Goal: Task Accomplishment & Management: Complete application form

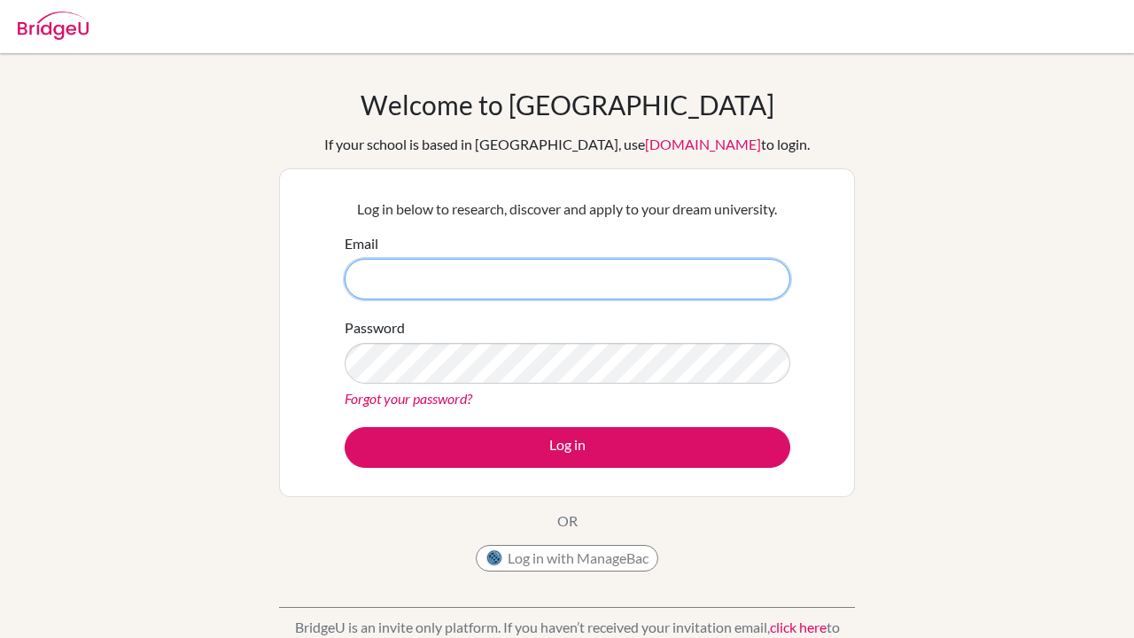
click at [467, 259] on input "Email" at bounding box center [568, 279] width 446 height 41
click at [462, 274] on input "Email" at bounding box center [568, 279] width 446 height 41
type input "[EMAIL_ADDRESS][DOMAIN_NAME]"
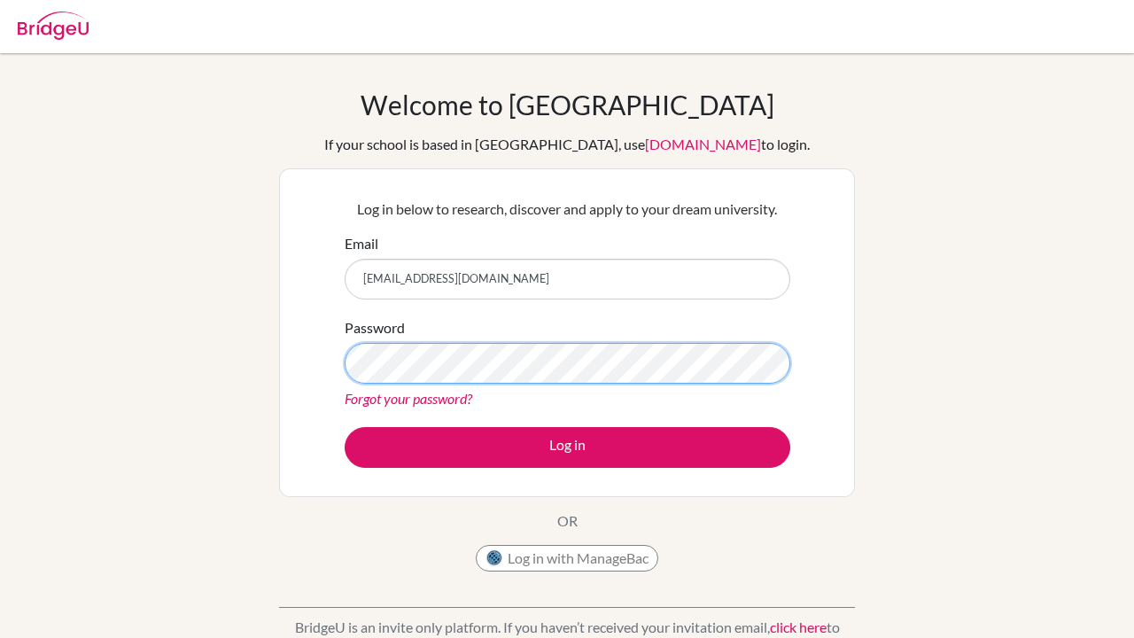
click at [567, 447] on button "Log in" at bounding box center [568, 447] width 446 height 41
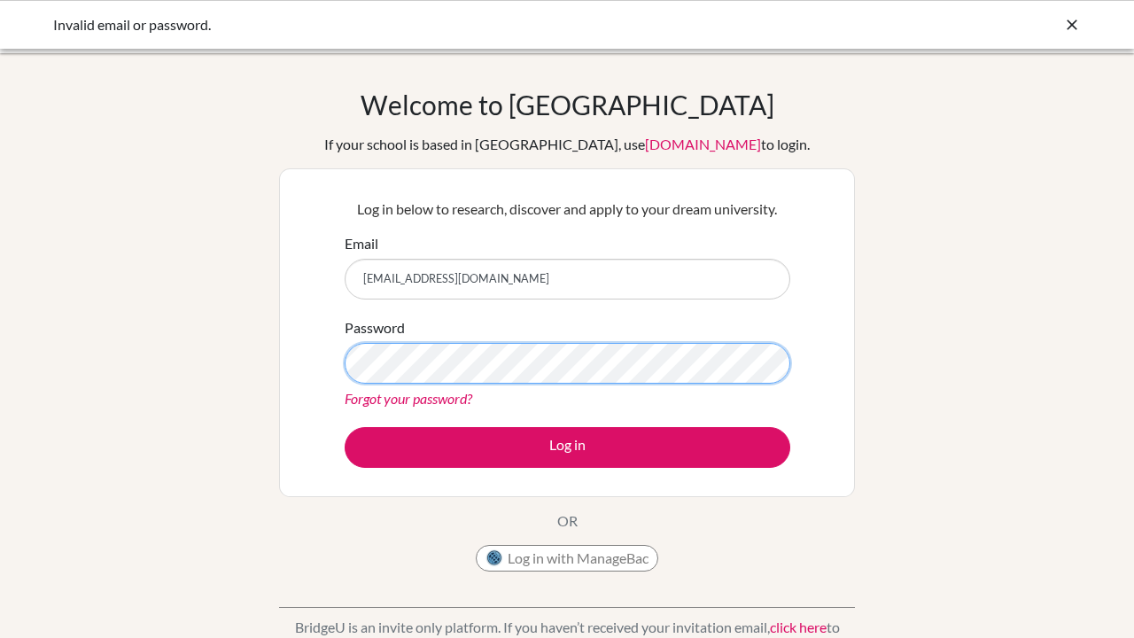
click at [567, 447] on button "Log in" at bounding box center [568, 447] width 446 height 41
click at [1071, 25] on icon at bounding box center [1073, 25] width 18 height 18
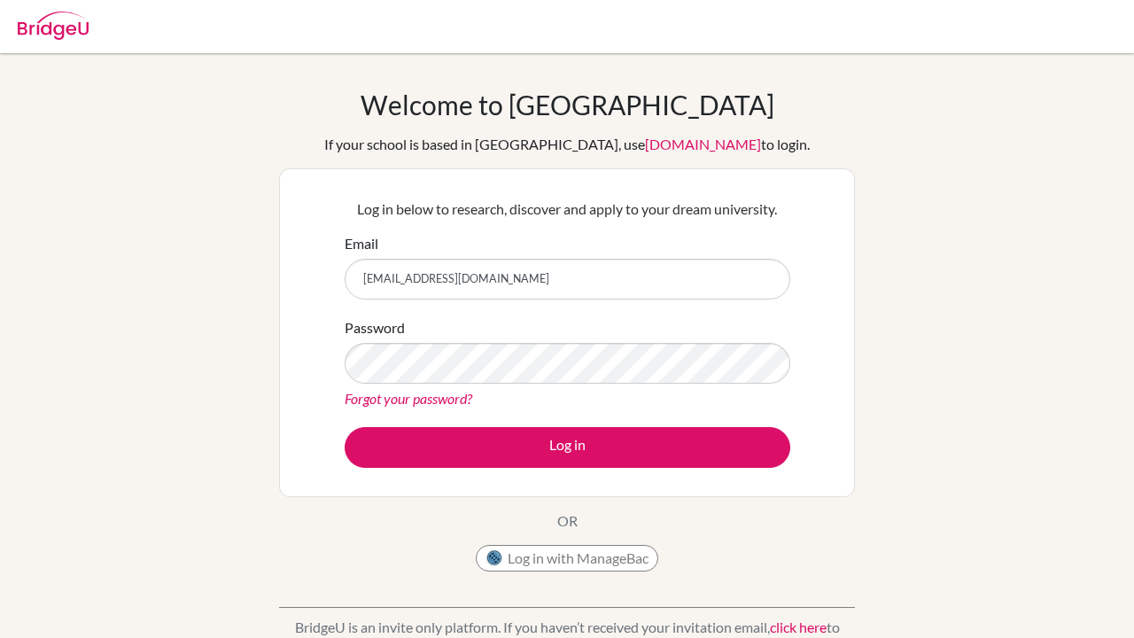
click at [645, 143] on link "[DOMAIN_NAME]" at bounding box center [703, 144] width 116 height 17
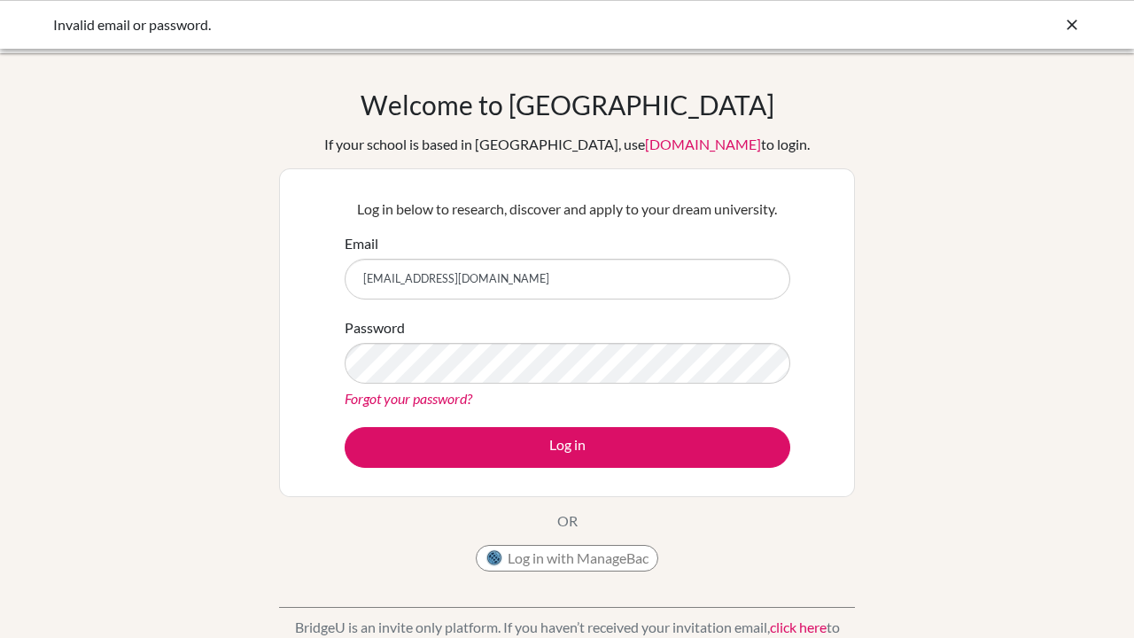
click at [576, 563] on button "Log in with ManageBac" at bounding box center [567, 558] width 183 height 27
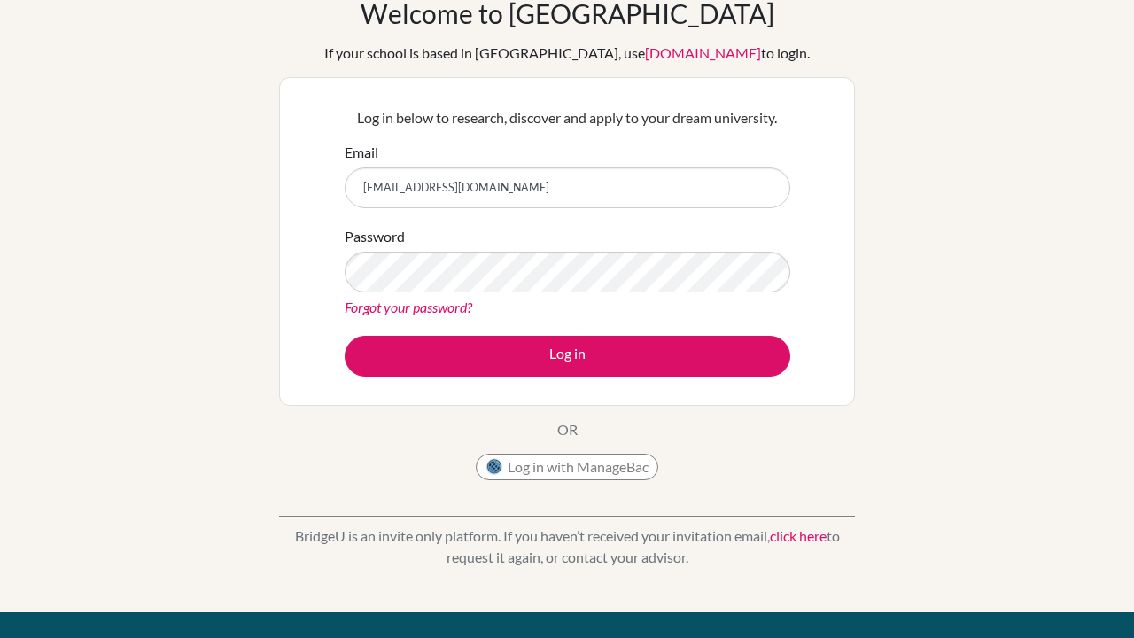
scroll to position [94, 0]
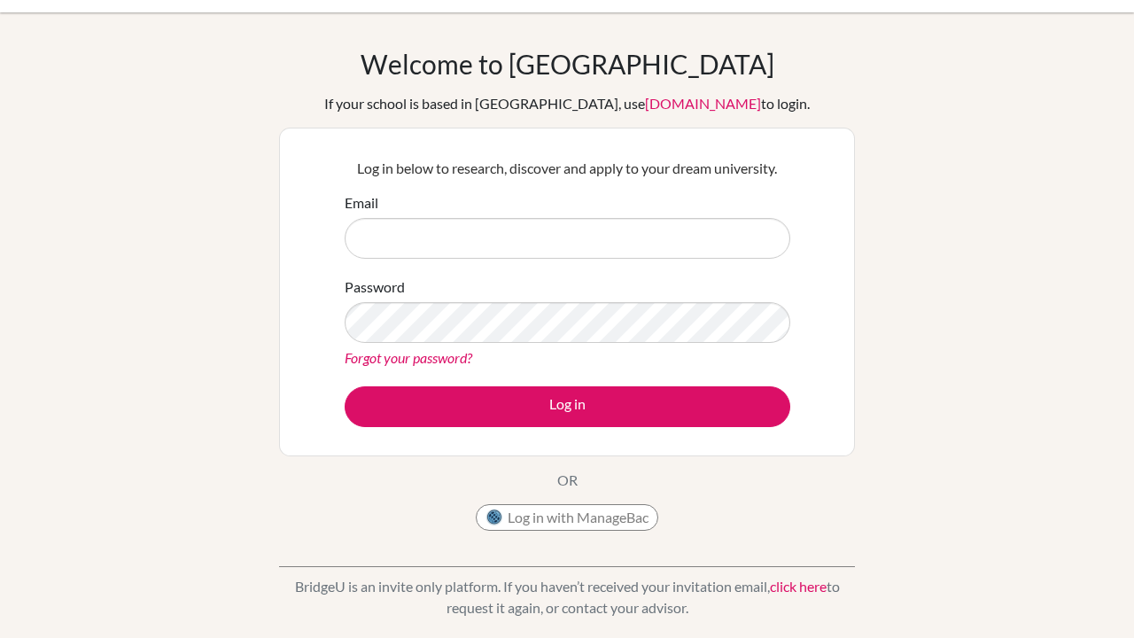
scroll to position [16, 0]
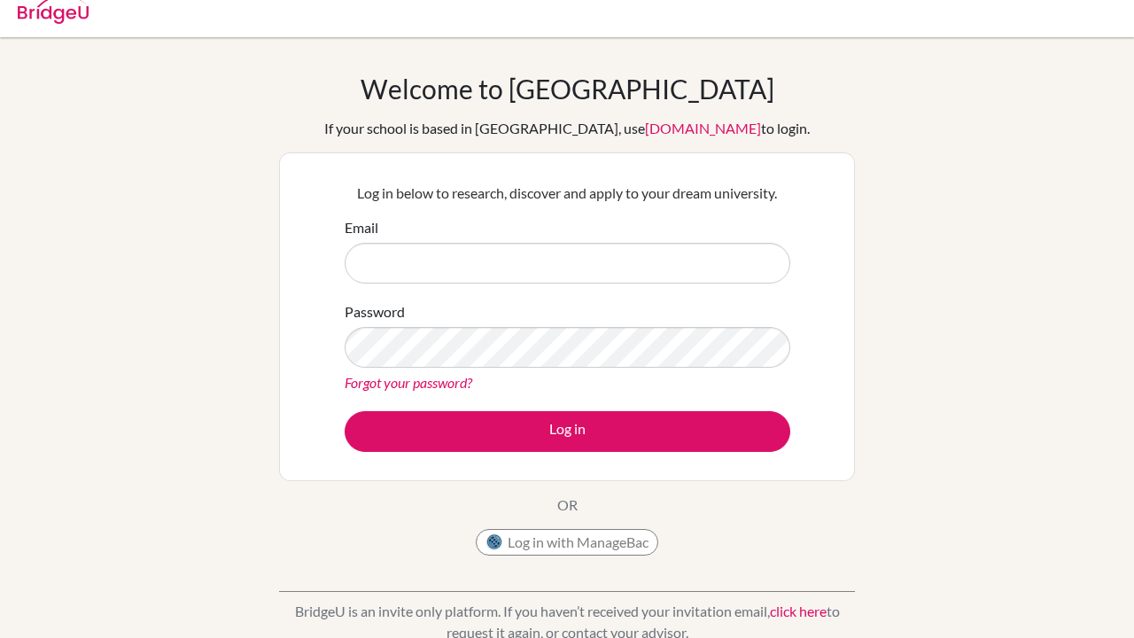
click at [511, 266] on input "Email" at bounding box center [568, 263] width 446 height 41
type input "[EMAIL_ADDRESS][DOMAIN_NAME]"
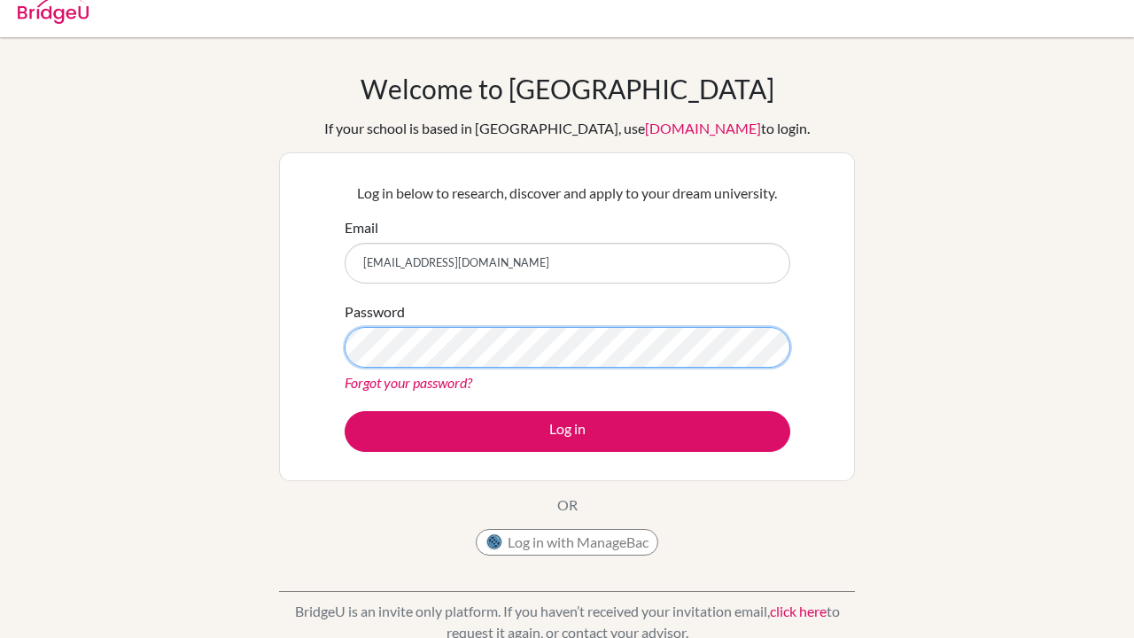
click at [567, 431] on button "Log in" at bounding box center [568, 431] width 446 height 41
